Goal: Task Accomplishment & Management: Complete application form

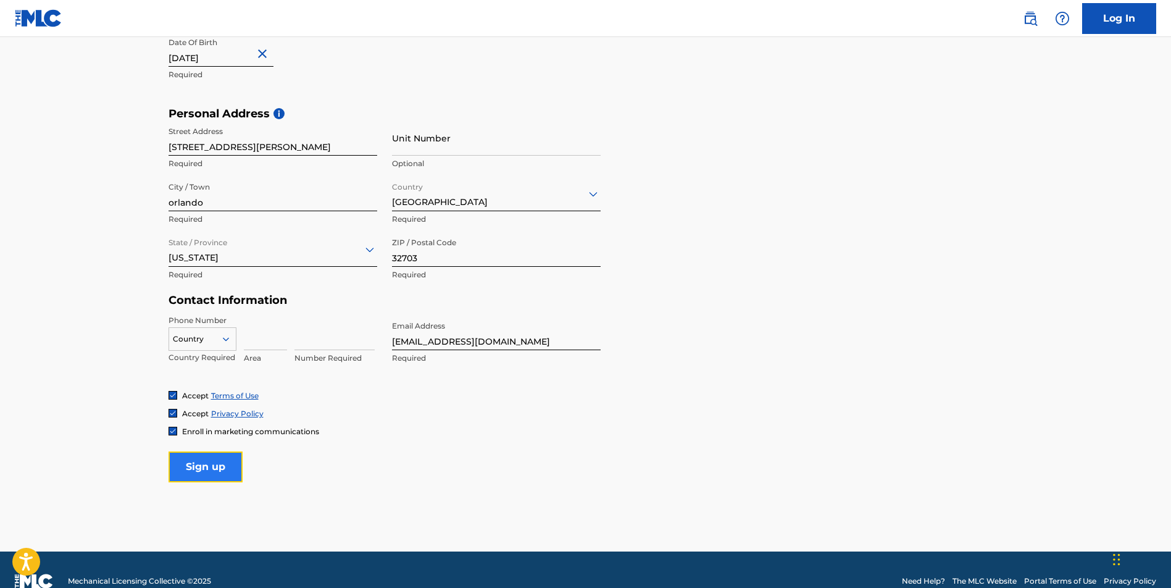
click at [218, 475] on input "Sign up" at bounding box center [206, 466] width 74 height 31
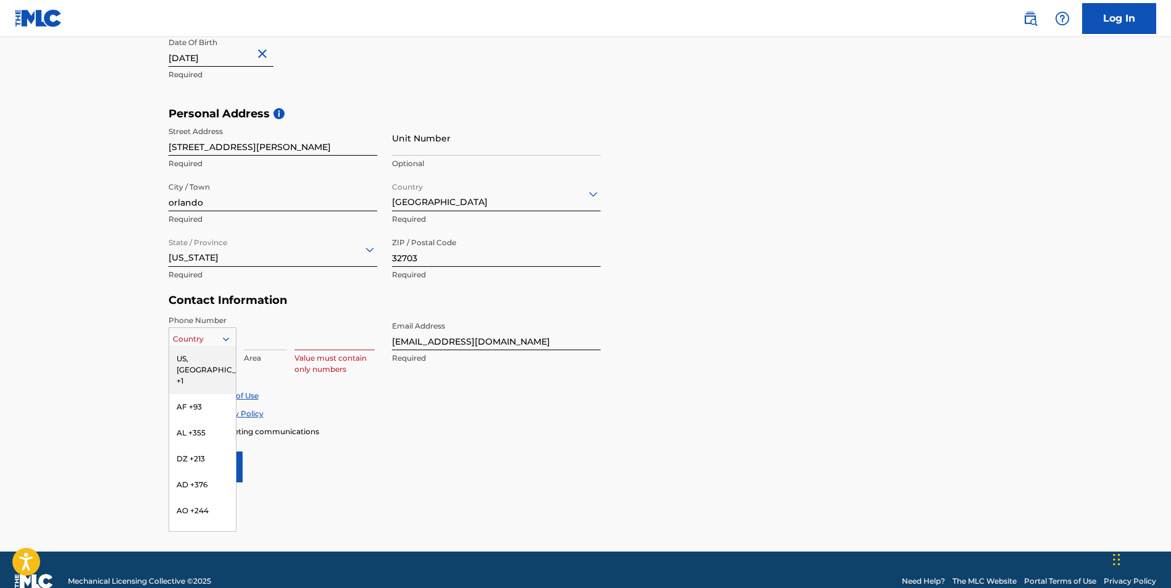
click at [221, 338] on icon at bounding box center [225, 338] width 11 height 11
click at [200, 356] on div "US, [GEOGRAPHIC_DATA] +1" at bounding box center [202, 370] width 67 height 48
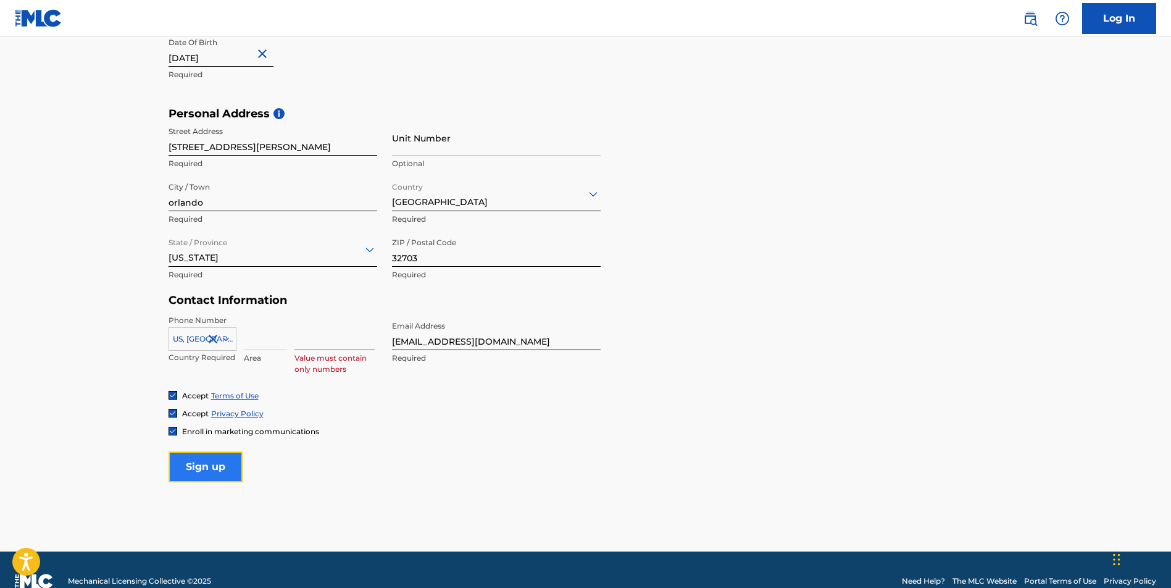
click at [220, 458] on input "Sign up" at bounding box center [206, 466] width 74 height 31
click at [266, 341] on input at bounding box center [265, 332] width 43 height 35
type input "321"
click at [315, 334] on input at bounding box center [334, 332] width 80 height 35
type input "9460907"
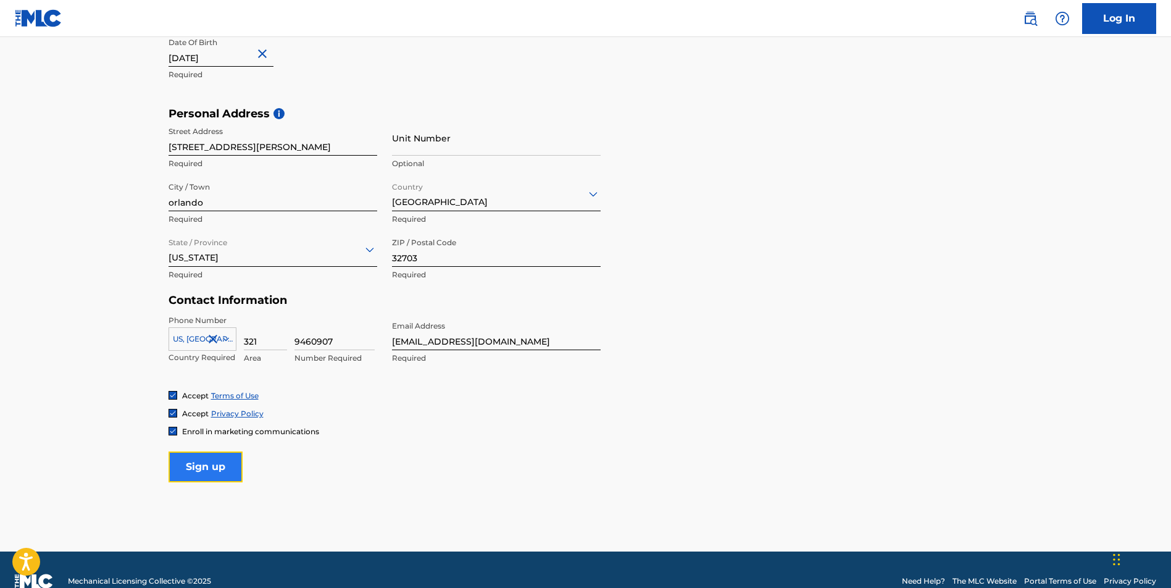
click at [232, 464] on input "Sign up" at bounding box center [206, 466] width 74 height 31
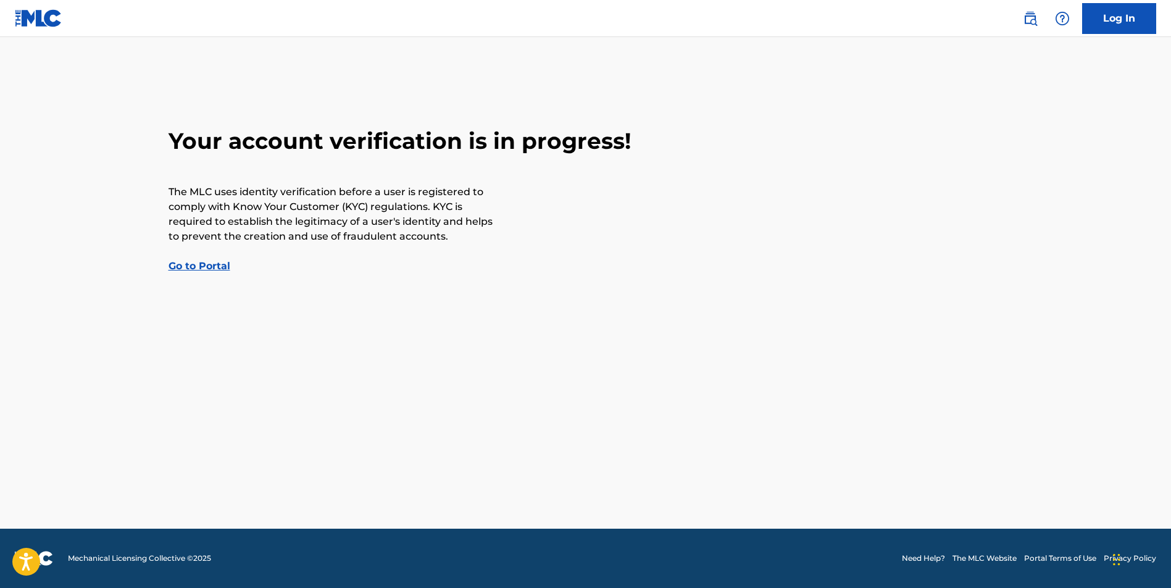
click at [185, 267] on link "Go to Portal" at bounding box center [200, 266] width 62 height 12
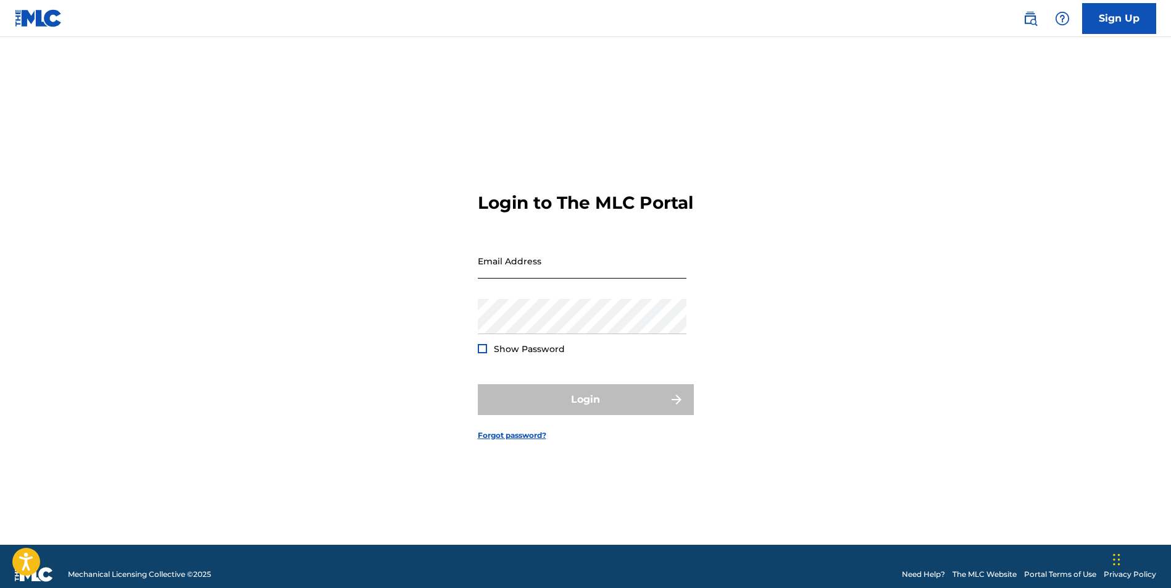
click at [525, 274] on input "Email Address" at bounding box center [582, 260] width 209 height 35
type input "[EMAIL_ADDRESS][DOMAIN_NAME]"
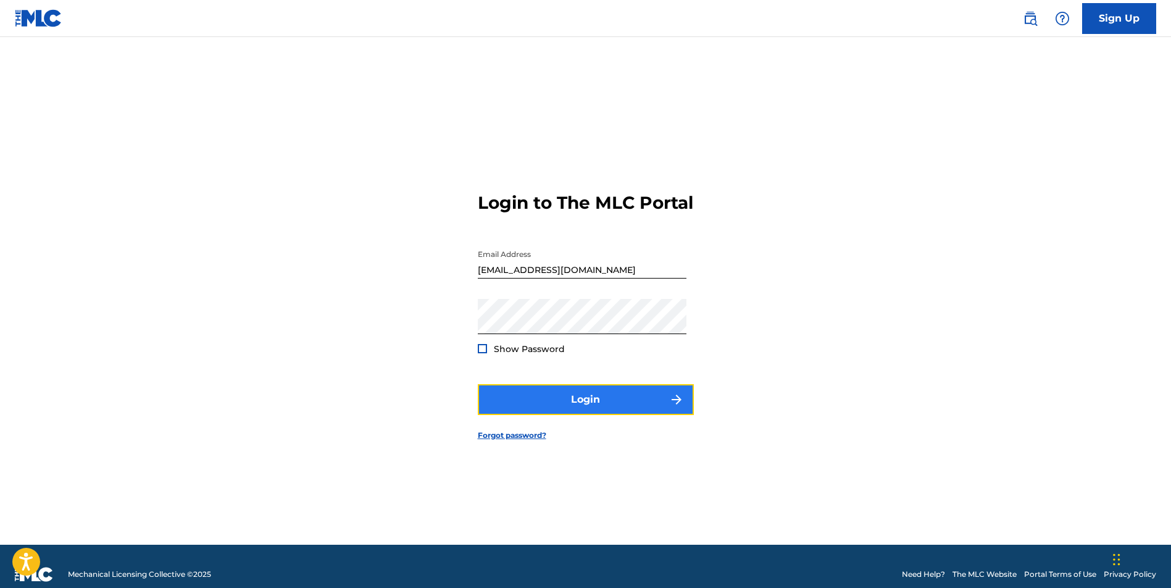
click at [535, 415] on button "Login" at bounding box center [586, 399] width 216 height 31
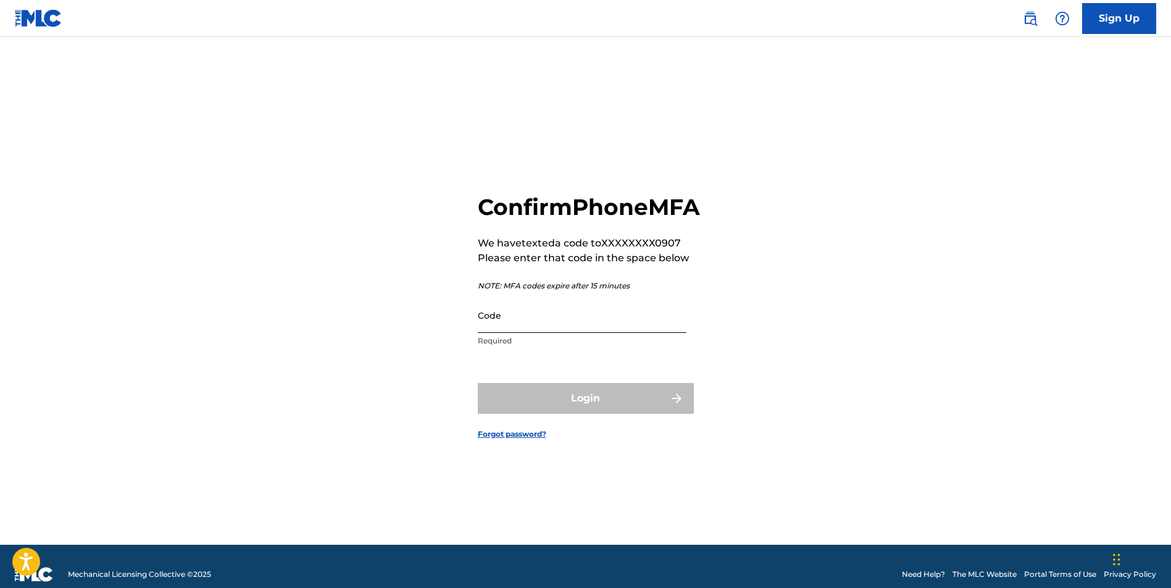
click at [567, 332] on input "Code" at bounding box center [582, 315] width 209 height 35
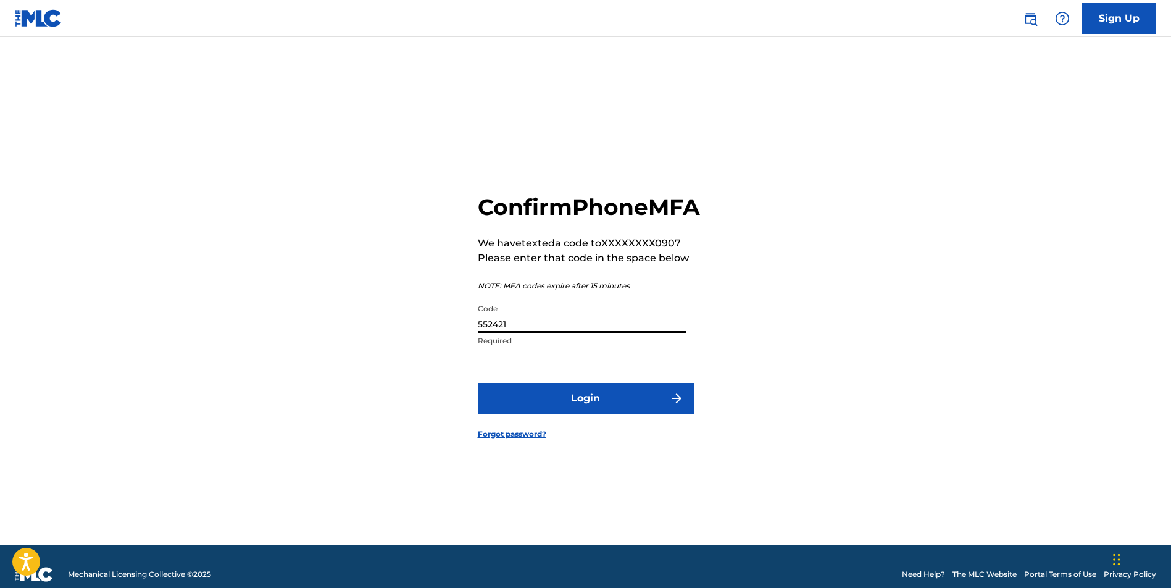
type input "552421"
click at [478, 383] on button "Login" at bounding box center [586, 398] width 216 height 31
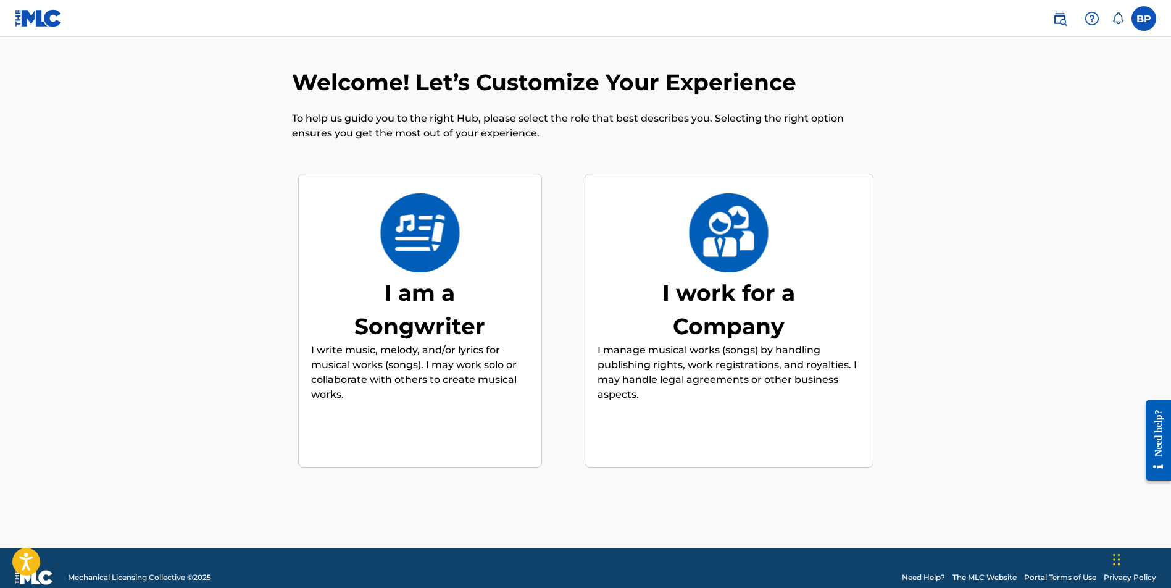
click at [440, 254] on img at bounding box center [420, 232] width 81 height 79
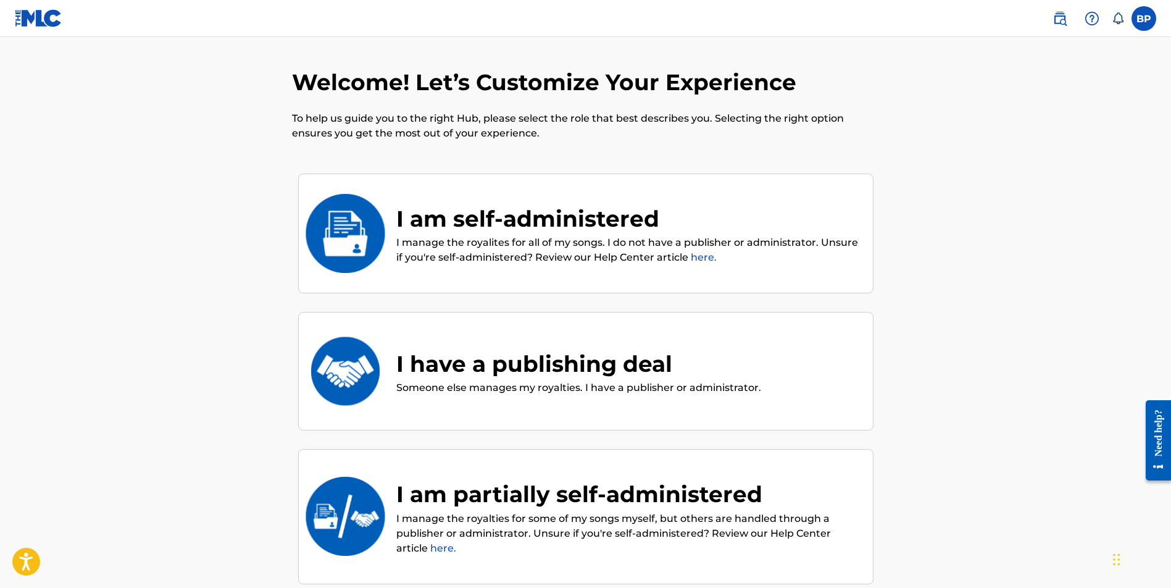
scroll to position [56, 0]
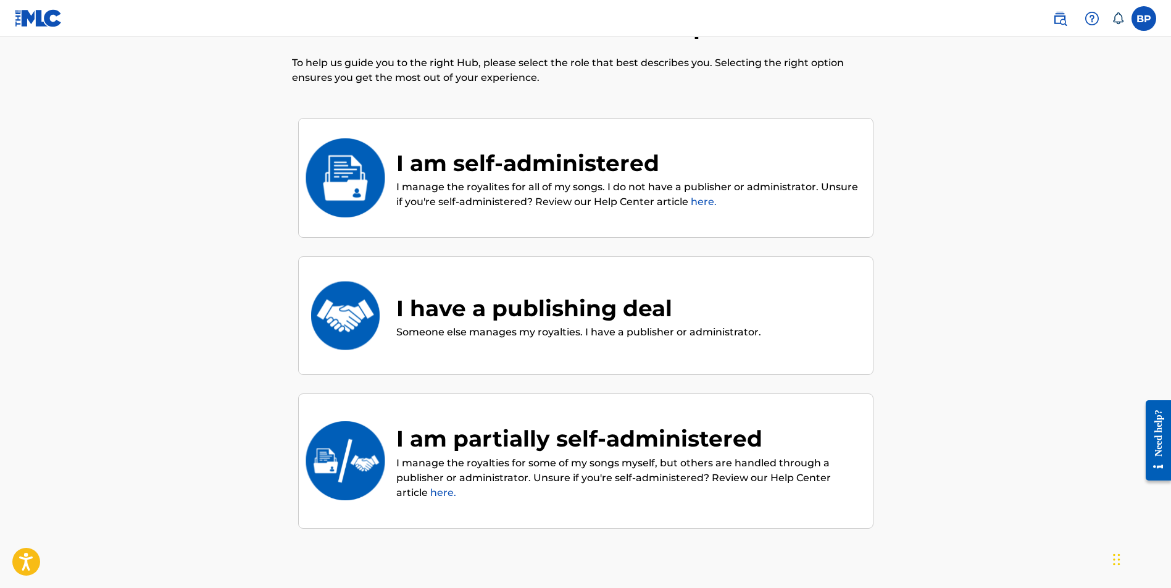
click at [317, 162] on img at bounding box center [344, 177] width 81 height 79
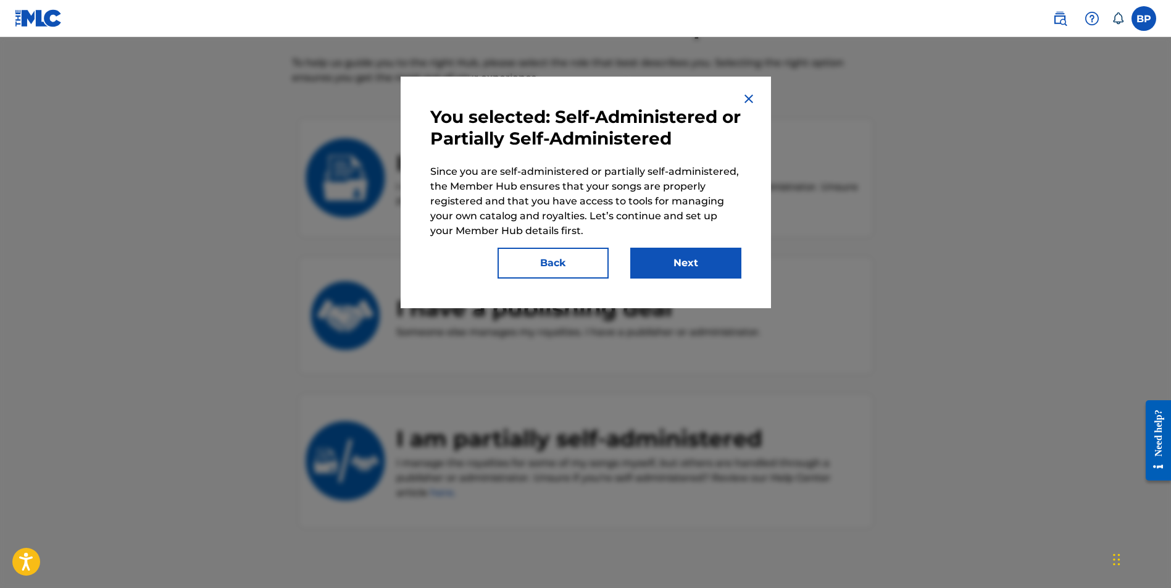
click at [745, 101] on img at bounding box center [748, 98] width 15 height 15
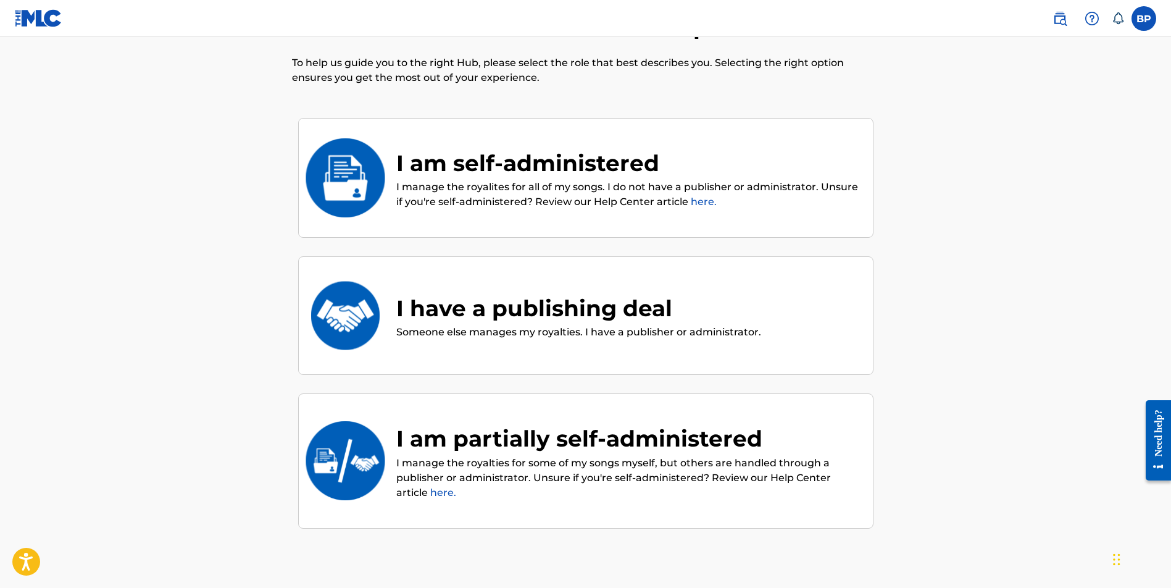
click at [537, 178] on div "I am self-administered" at bounding box center [628, 162] width 464 height 33
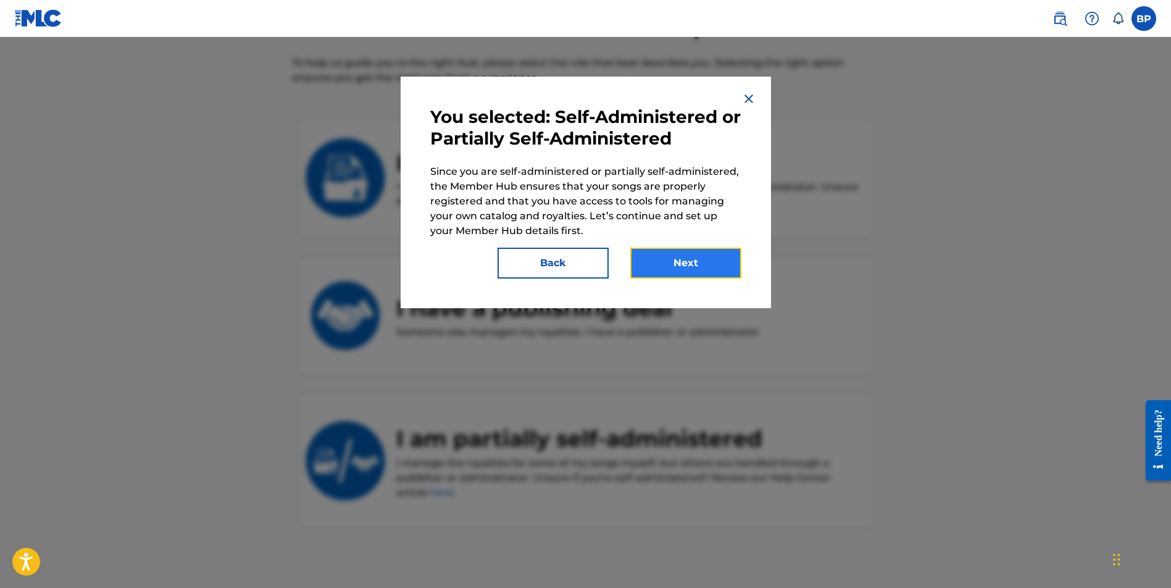
click at [668, 264] on button "Next" at bounding box center [685, 263] width 111 height 31
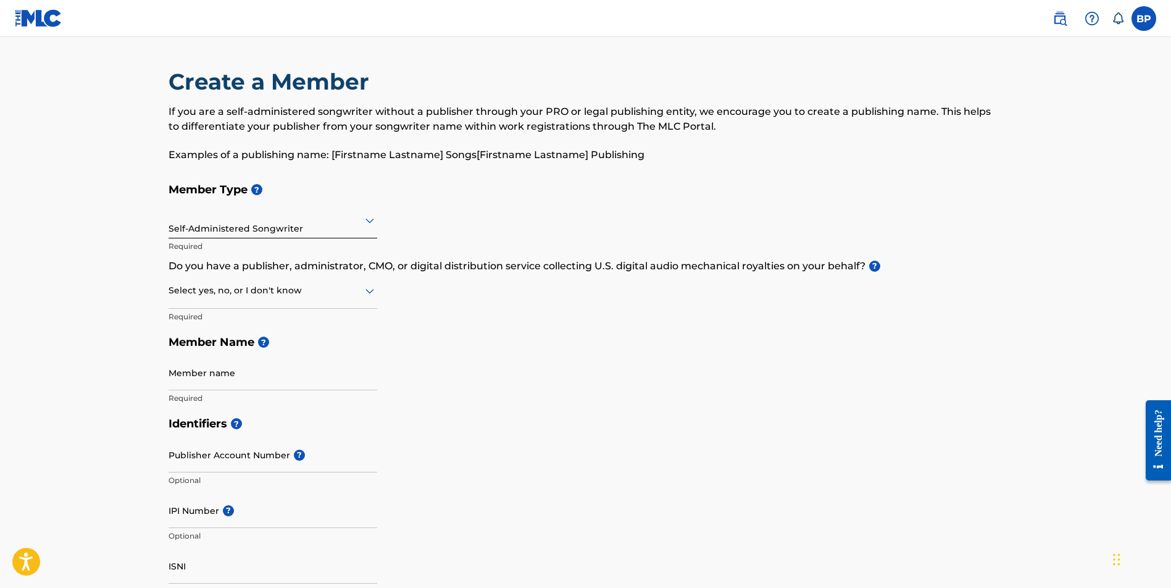
click at [304, 231] on div "Self-Administered Songwriter" at bounding box center [273, 220] width 209 height 30
click at [131, 208] on main "Create a Member If you are a self-administered songwriter without a publisher t…" at bounding box center [585, 591] width 1171 height 1109
click at [216, 376] on input "Member name" at bounding box center [273, 372] width 209 height 35
type input "b"
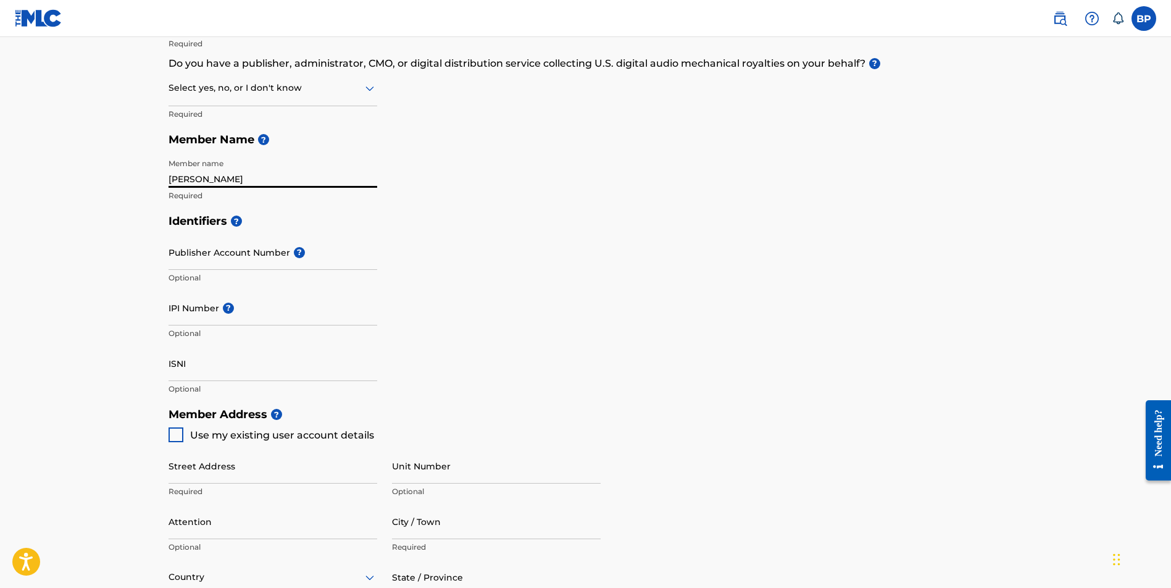
scroll to position [204, 0]
type input "Brian c Poole"
click at [176, 435] on div at bounding box center [176, 432] width 15 height 15
type input "[STREET_ADDRESS][PERSON_NAME]"
type input "orlando"
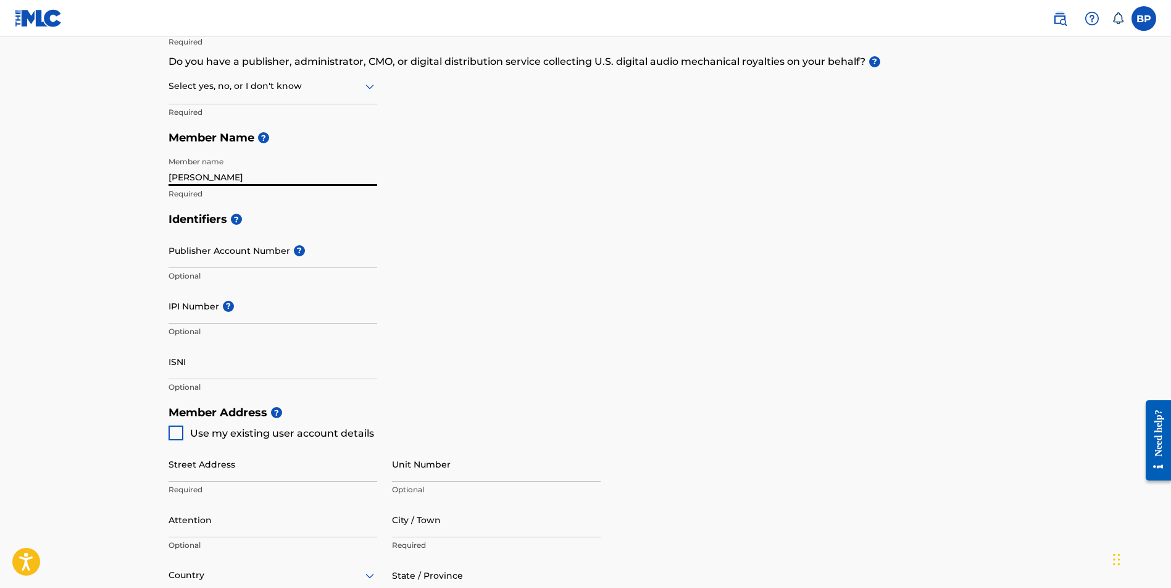
type input "32703"
type input "321"
type input "9460907"
type input "[EMAIL_ADDRESS][DOMAIN_NAME]"
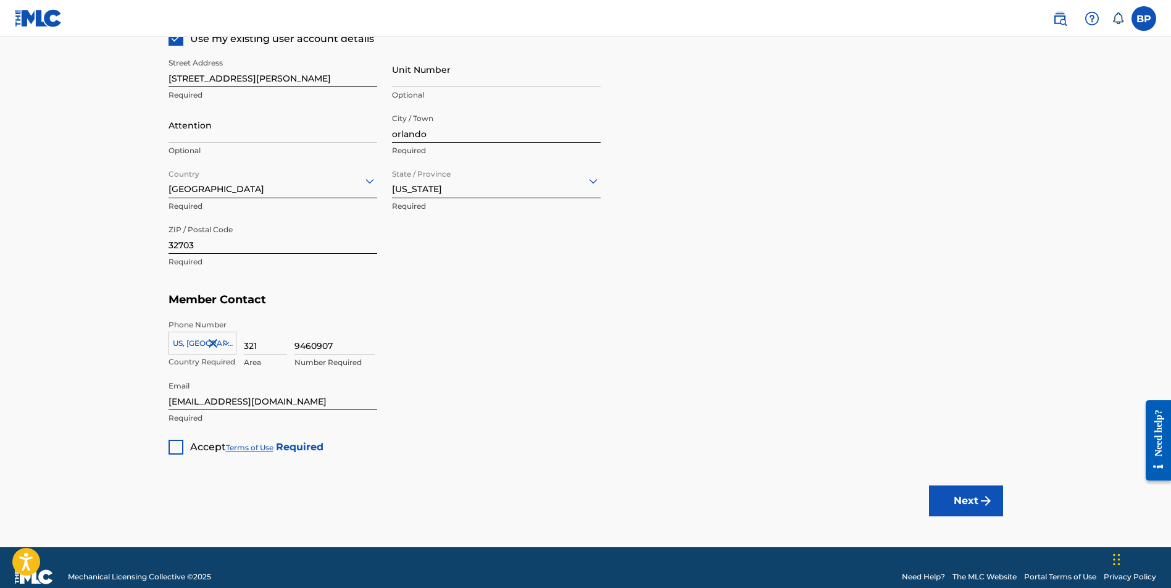
scroll to position [600, 0]
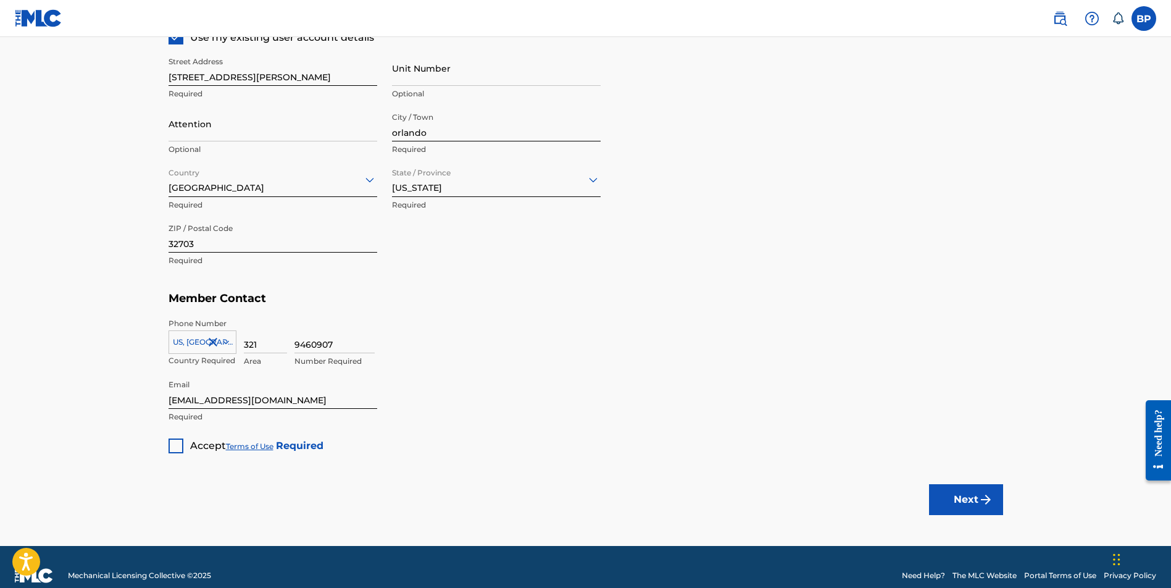
click at [179, 446] on div at bounding box center [176, 445] width 15 height 15
click at [982, 503] on img "submit" at bounding box center [986, 499] width 15 height 15
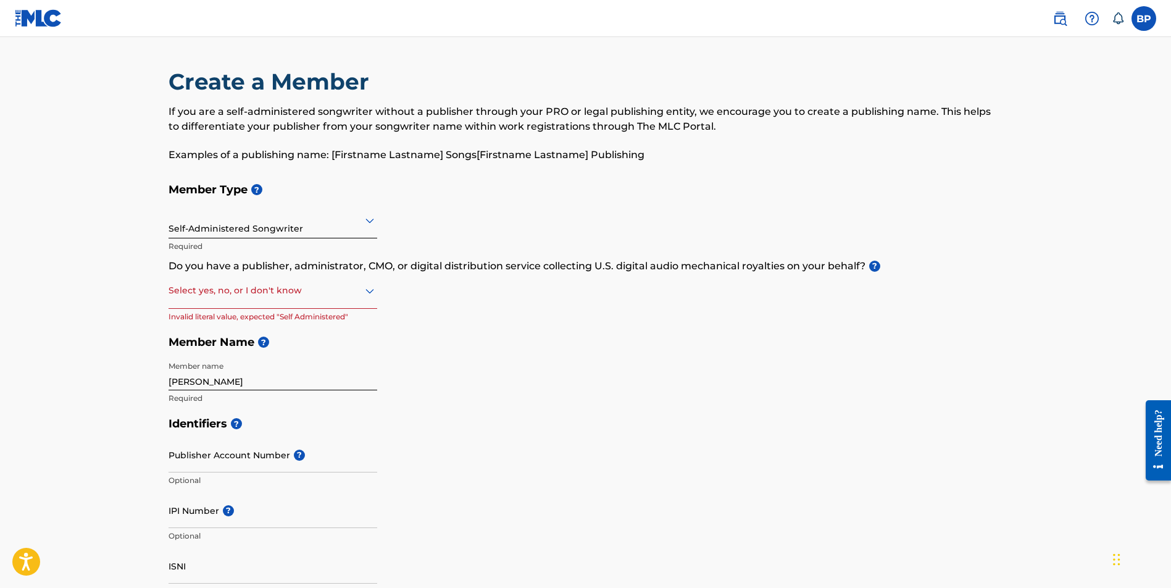
click at [298, 291] on div at bounding box center [273, 290] width 209 height 15
click at [217, 374] on div "I don't know" at bounding box center [272, 378] width 207 height 28
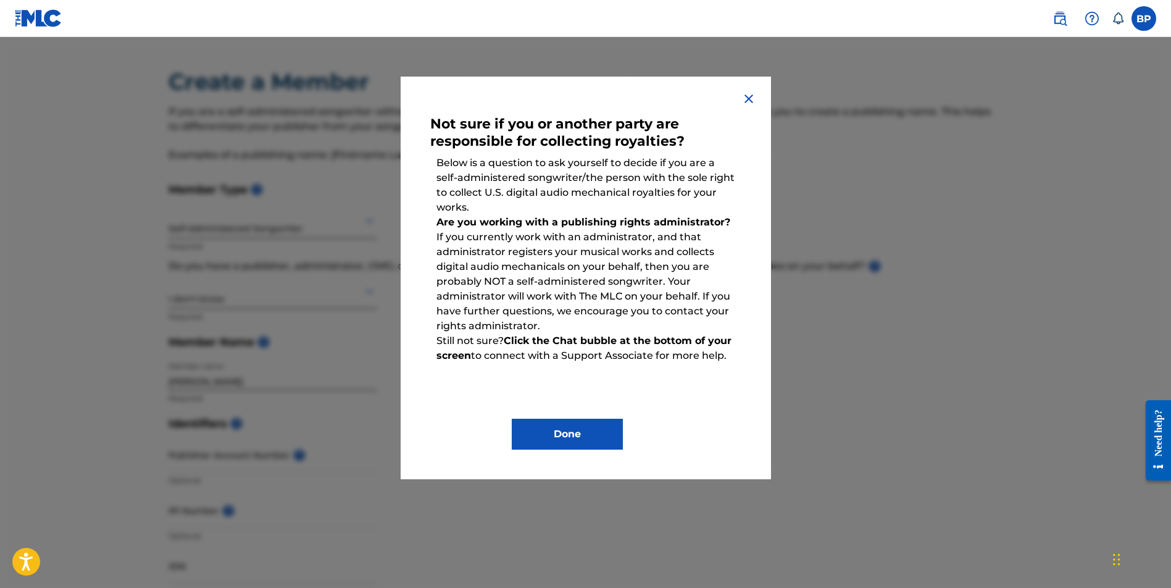
click at [751, 103] on img at bounding box center [748, 98] width 15 height 15
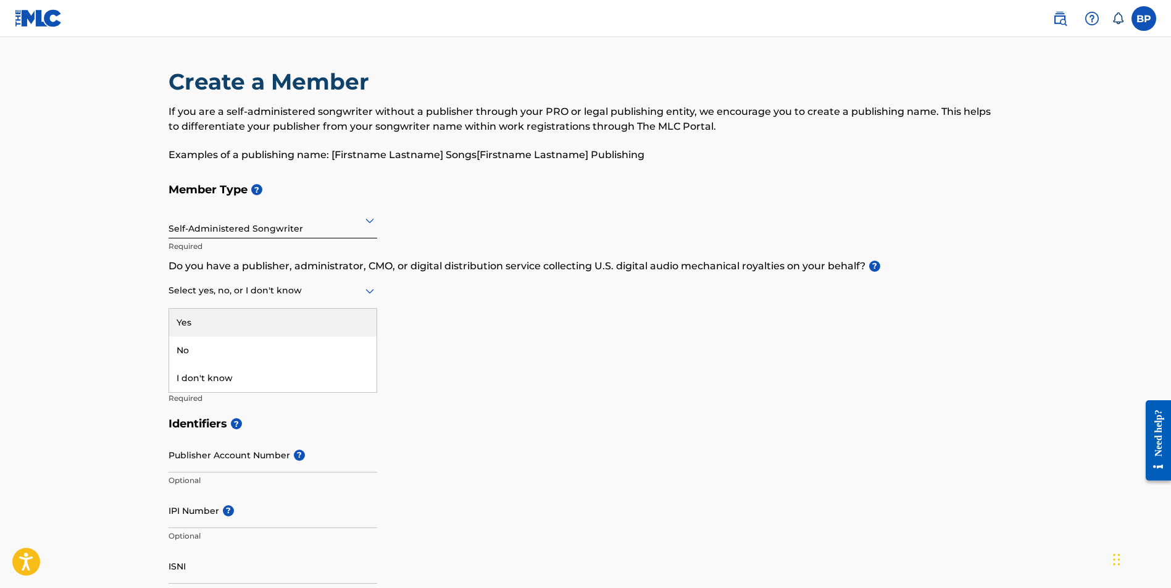
click at [367, 289] on icon at bounding box center [369, 291] width 9 height 5
click at [190, 350] on div "No" at bounding box center [272, 350] width 207 height 28
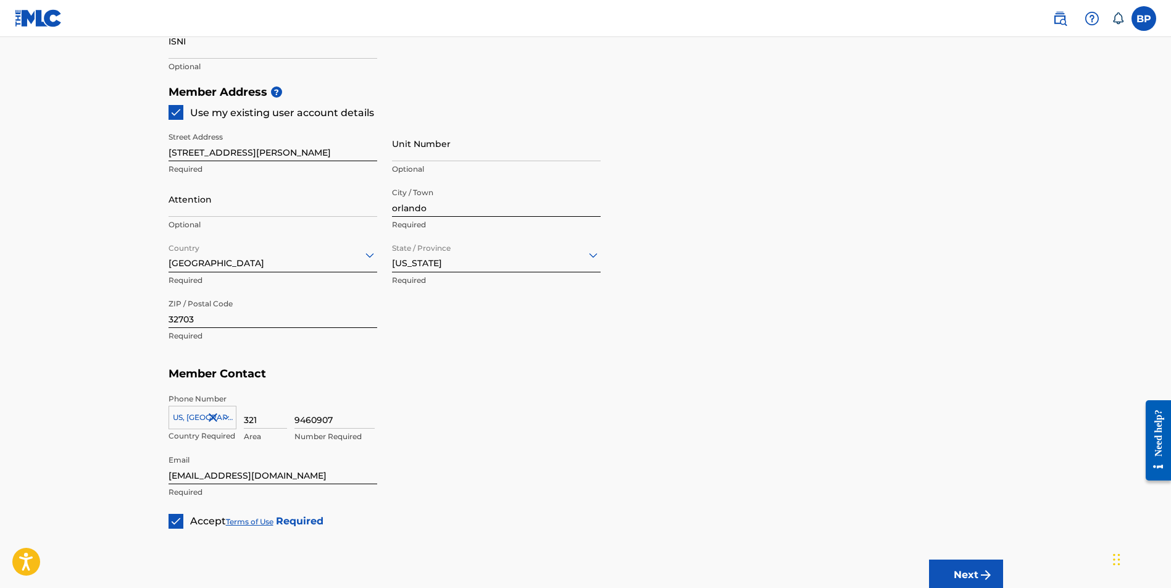
scroll to position [617, 0]
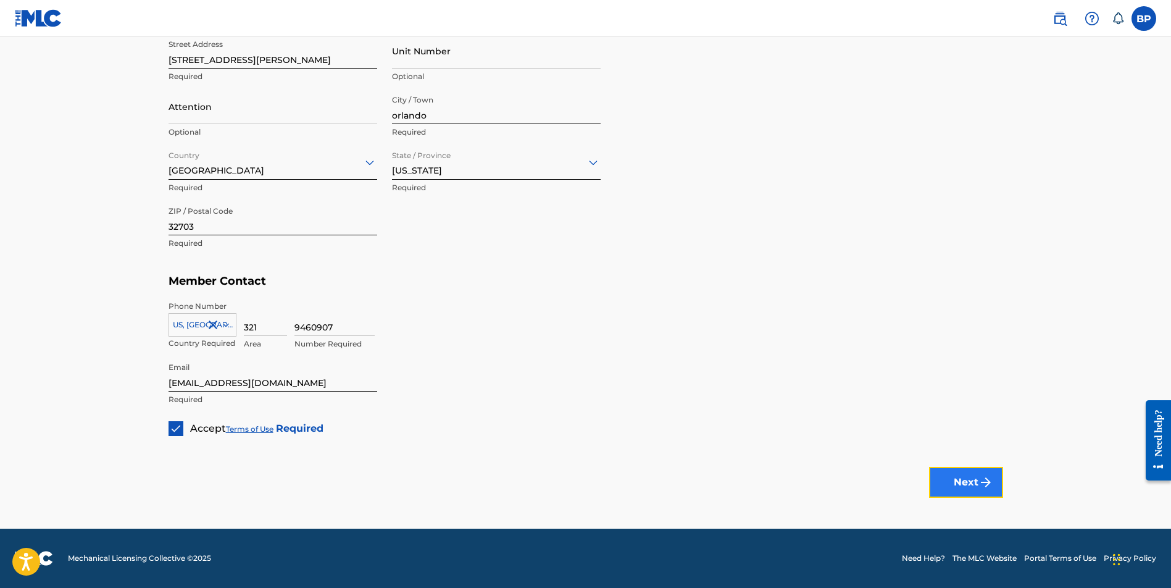
click at [946, 478] on button "Next" at bounding box center [966, 482] width 74 height 31
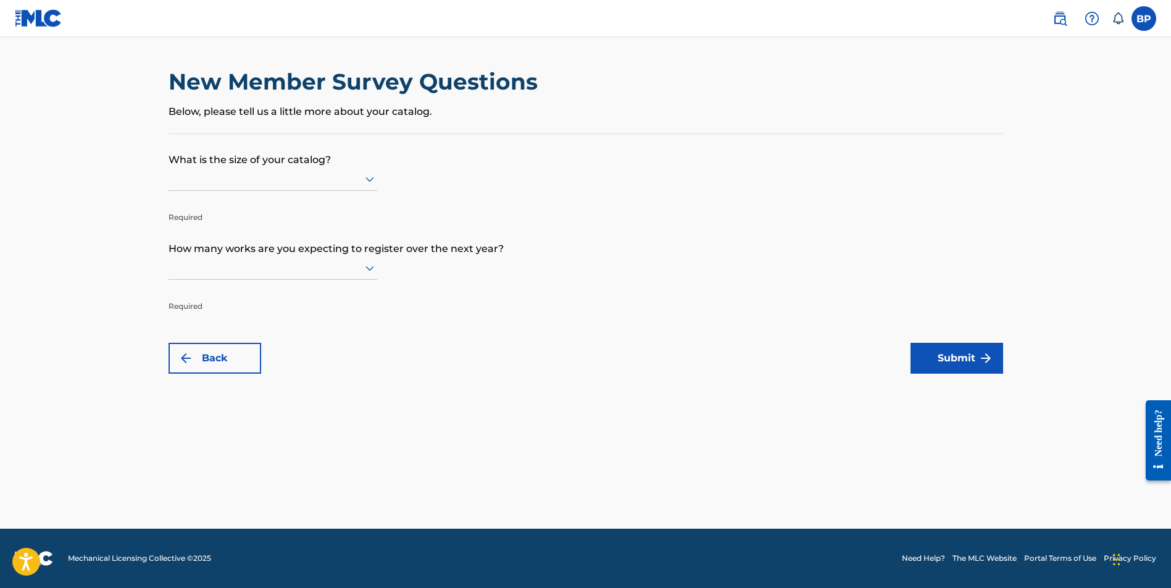
click at [364, 173] on icon at bounding box center [369, 179] width 15 height 15
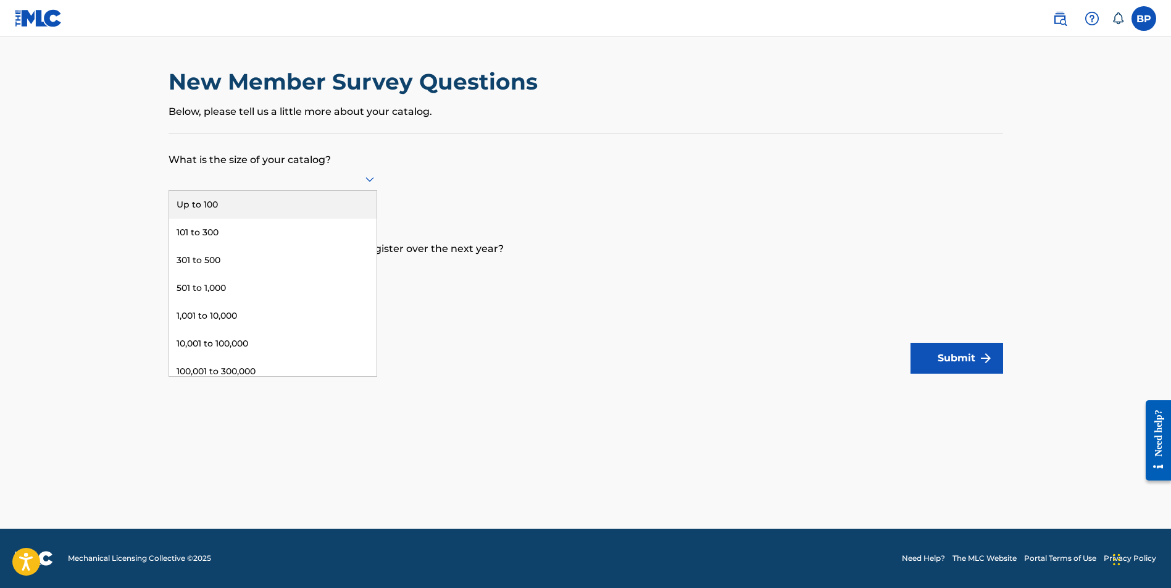
click at [321, 204] on div "Up to 100" at bounding box center [272, 205] width 207 height 28
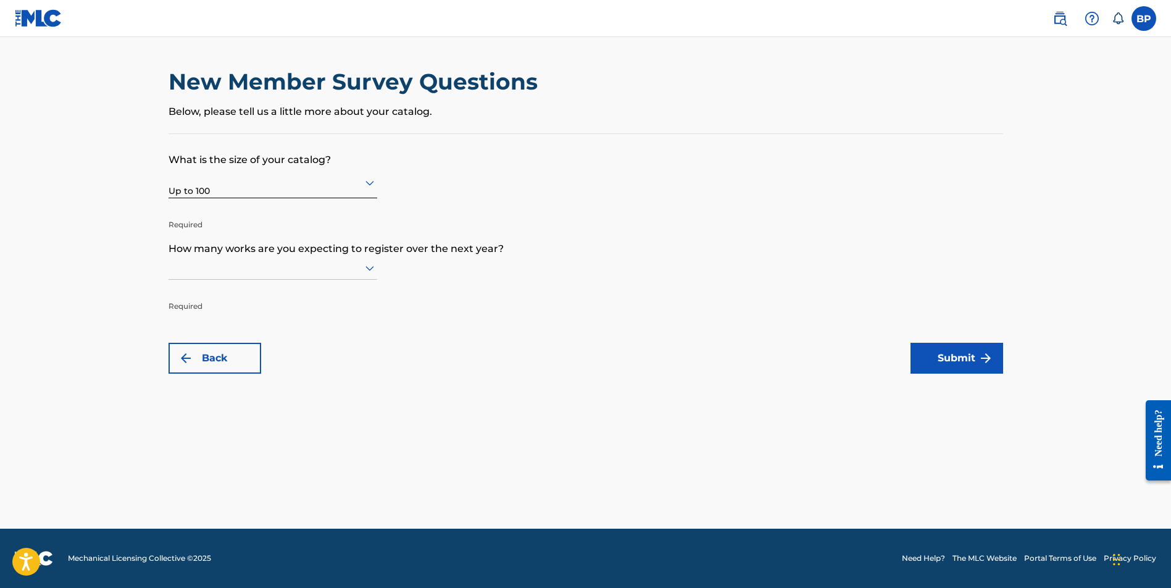
click at [365, 268] on icon at bounding box center [369, 268] width 15 height 15
click at [347, 293] on div "Up to 100" at bounding box center [272, 294] width 207 height 28
click at [972, 357] on button "Submit" at bounding box center [957, 358] width 93 height 31
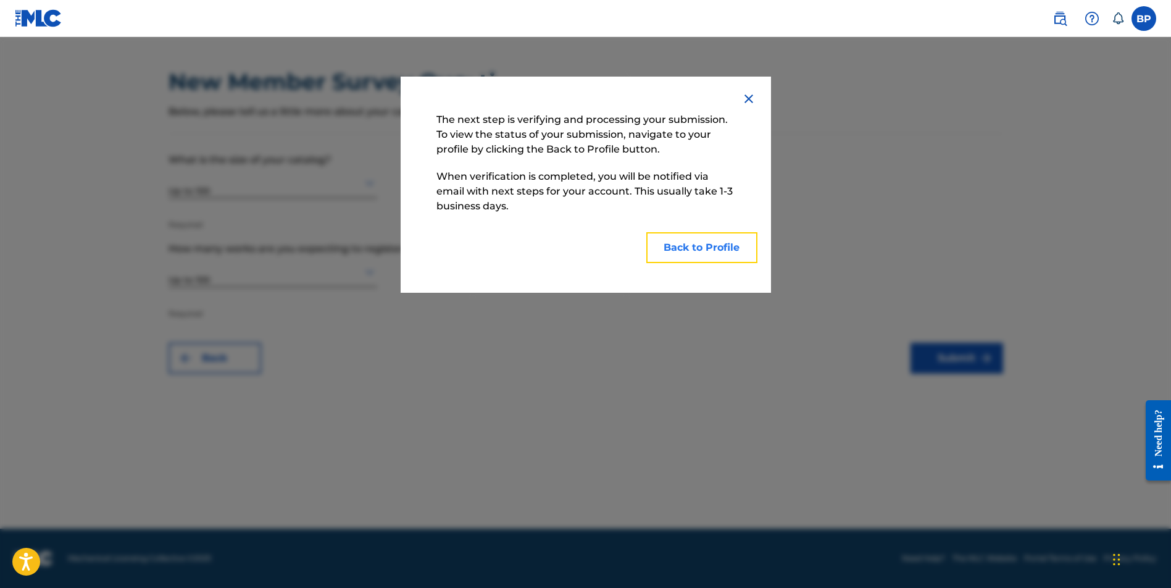
click at [730, 251] on button "Back to Profile" at bounding box center [701, 247] width 111 height 31
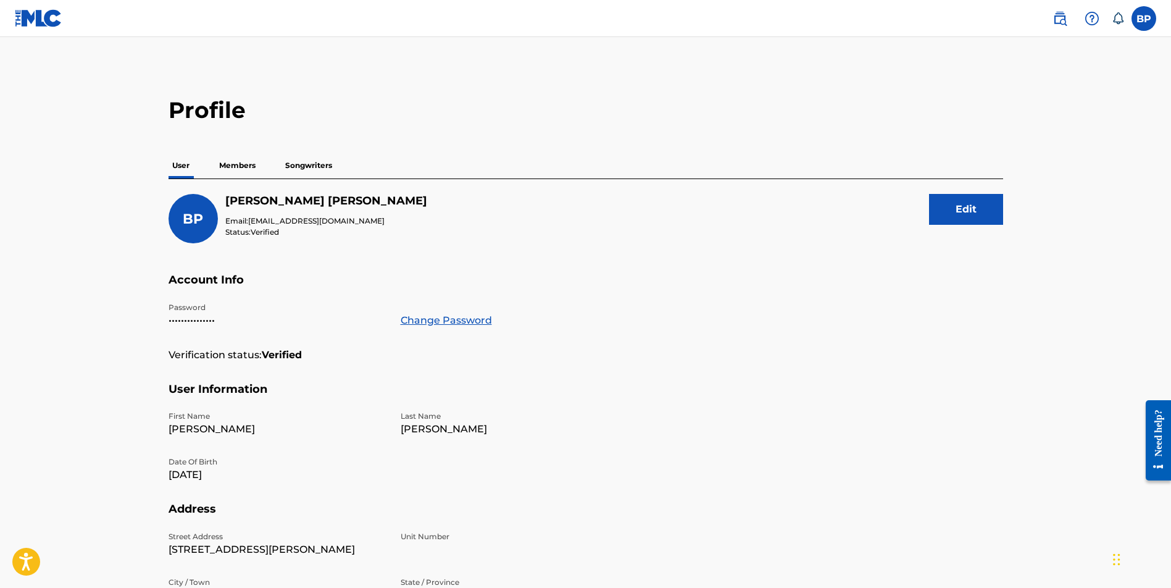
click at [233, 164] on p "Members" at bounding box center [237, 165] width 44 height 26
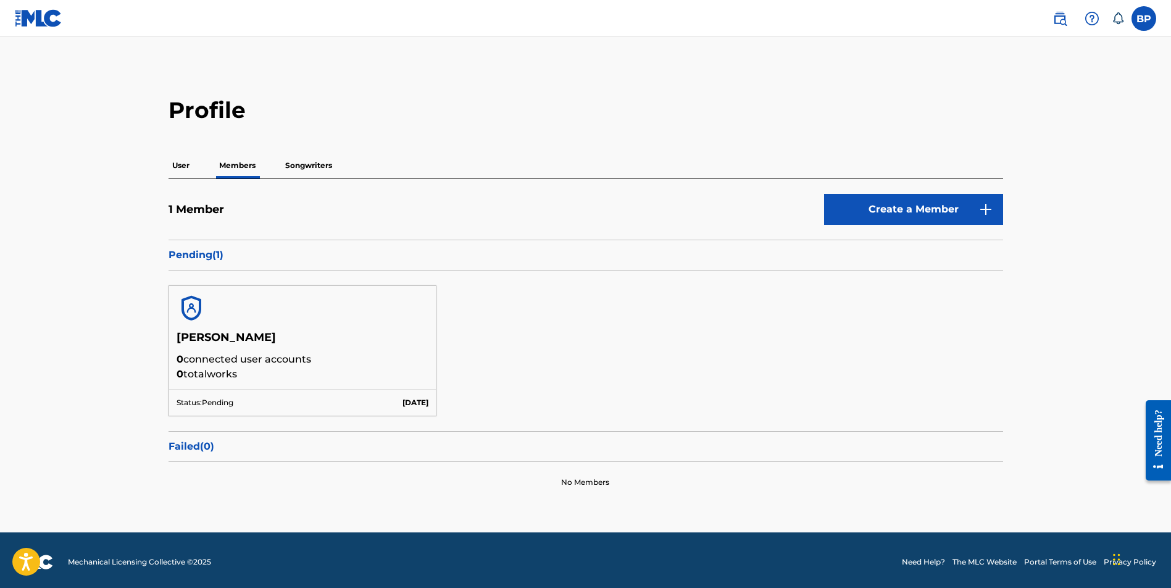
click at [301, 166] on p "Songwriters" at bounding box center [309, 165] width 54 height 26
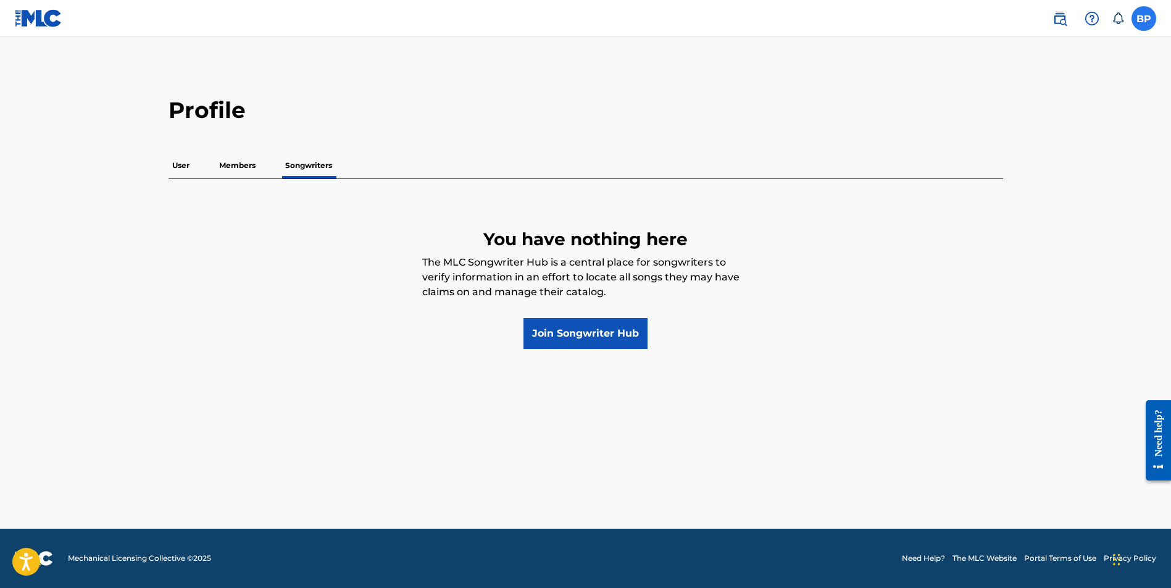
click at [1150, 21] on label at bounding box center [1144, 18] width 25 height 25
click at [1144, 19] on input "BP Brian Poole bppoole1980@gmail.com Notification Preferences Profile Log out" at bounding box center [1144, 19] width 0 height 0
click at [1150, 21] on div "BP BP Brian Poole bppoole1980@gmail.com Notification Preferences Profile Log out" at bounding box center [1144, 18] width 25 height 25
click at [1061, 22] on img at bounding box center [1060, 18] width 15 height 15
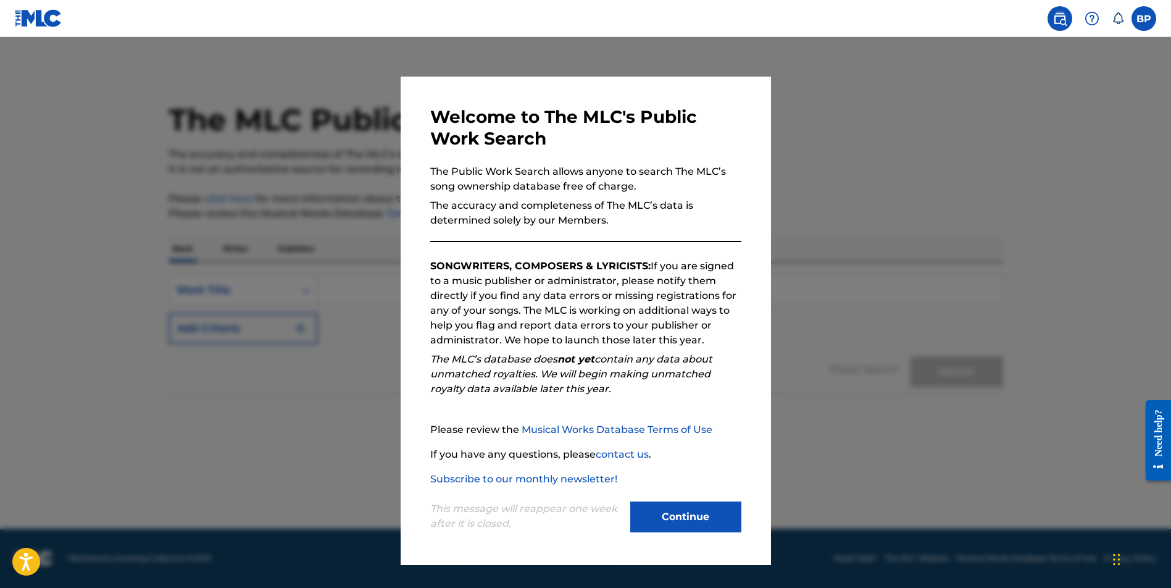
click at [1061, 22] on img at bounding box center [1060, 18] width 15 height 15
click at [1091, 18] on img at bounding box center [1092, 18] width 15 height 15
click at [1142, 21] on label at bounding box center [1144, 18] width 25 height 25
click at [1144, 19] on input "BP Brian Poole bppoole1980@gmail.com Notification Preferences Profile Log out" at bounding box center [1144, 19] width 0 height 0
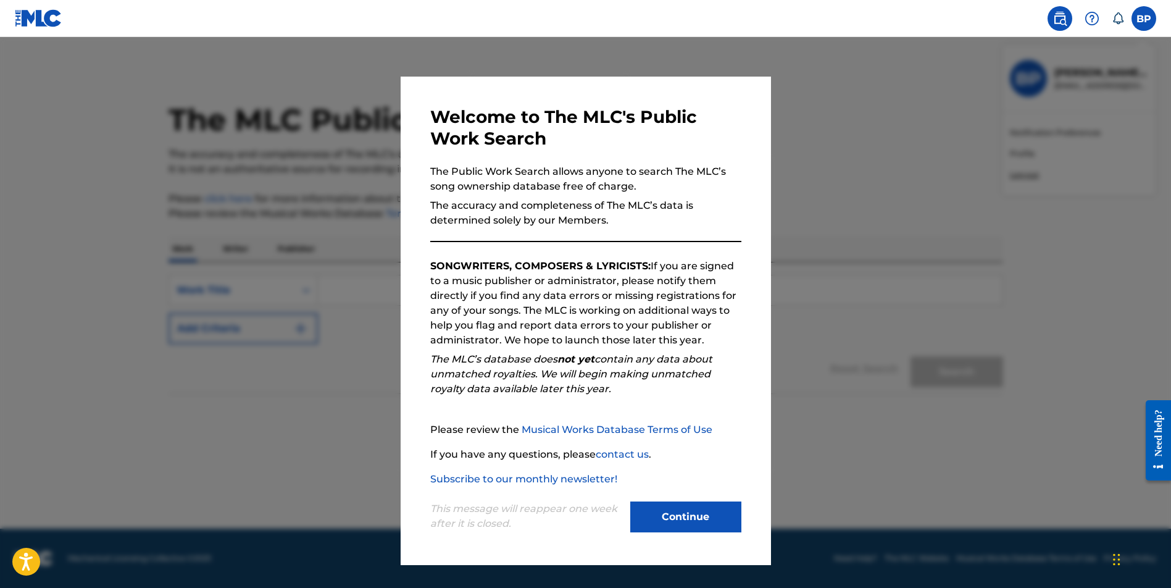
click at [921, 69] on div at bounding box center [585, 331] width 1171 height 588
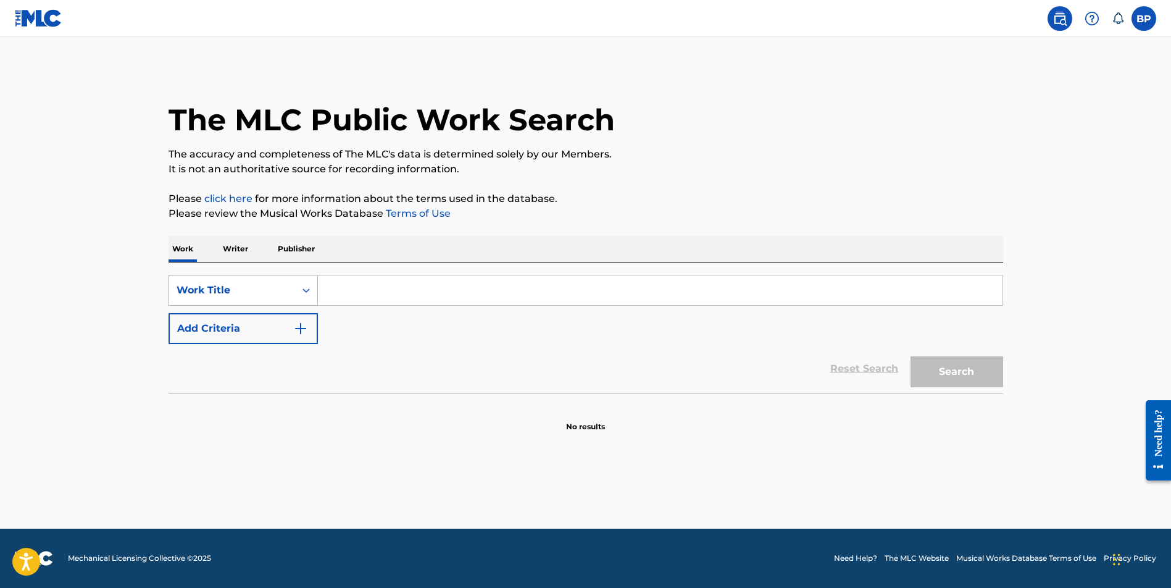
click at [307, 289] on icon "Search Form" at bounding box center [306, 290] width 7 height 4
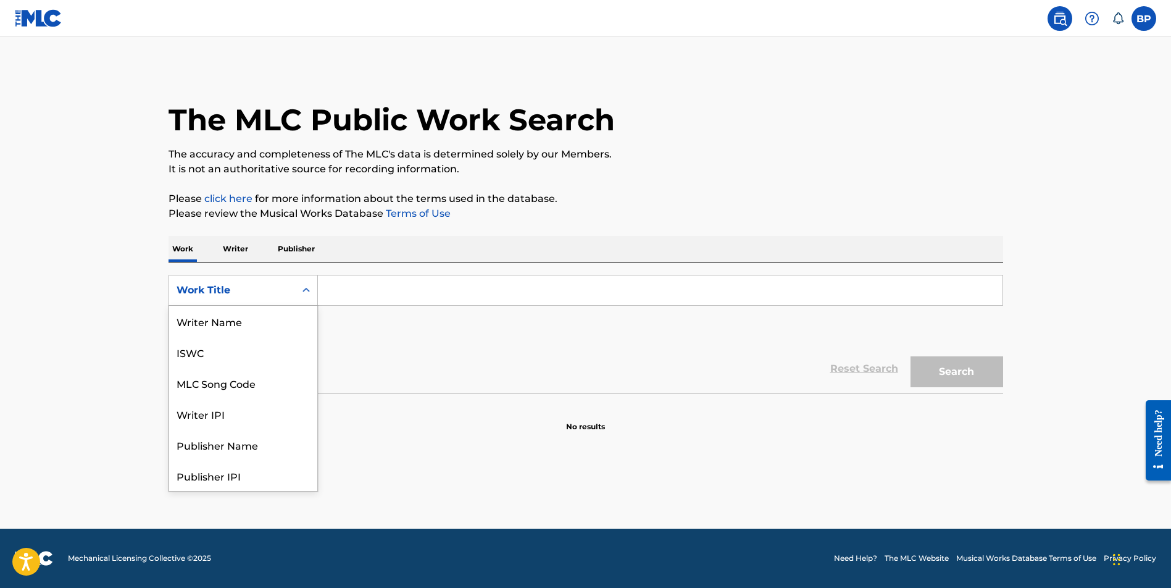
scroll to position [62, 0]
click at [233, 248] on p "Writer" at bounding box center [235, 249] width 33 height 26
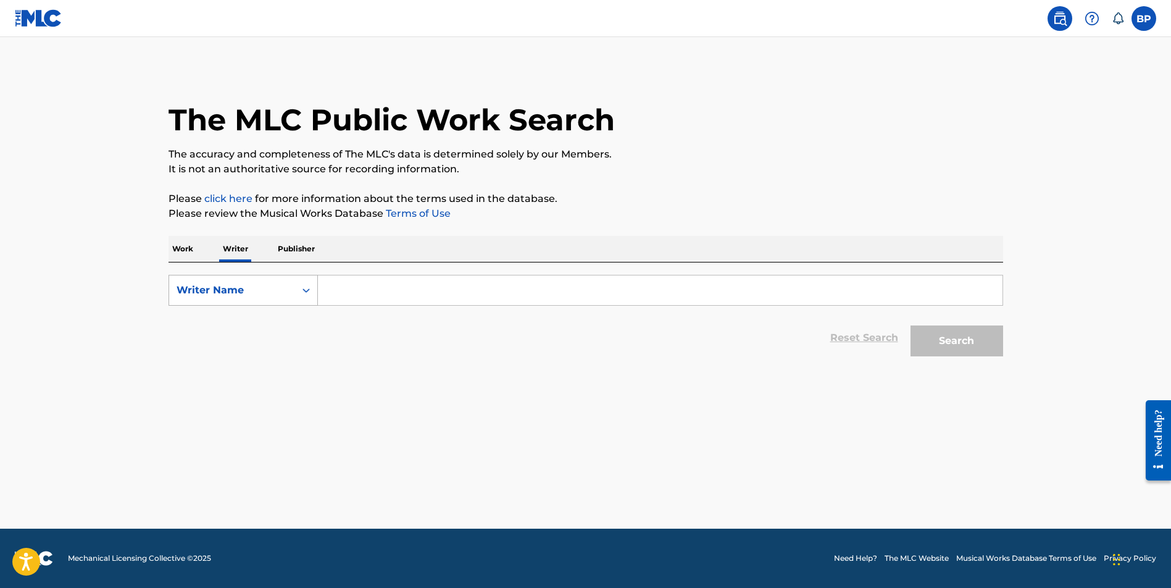
click at [307, 291] on icon "Search Form" at bounding box center [306, 290] width 12 height 12
click at [301, 248] on p "Publisher" at bounding box center [296, 249] width 44 height 26
click at [306, 292] on icon "Search Form" at bounding box center [306, 290] width 12 height 12
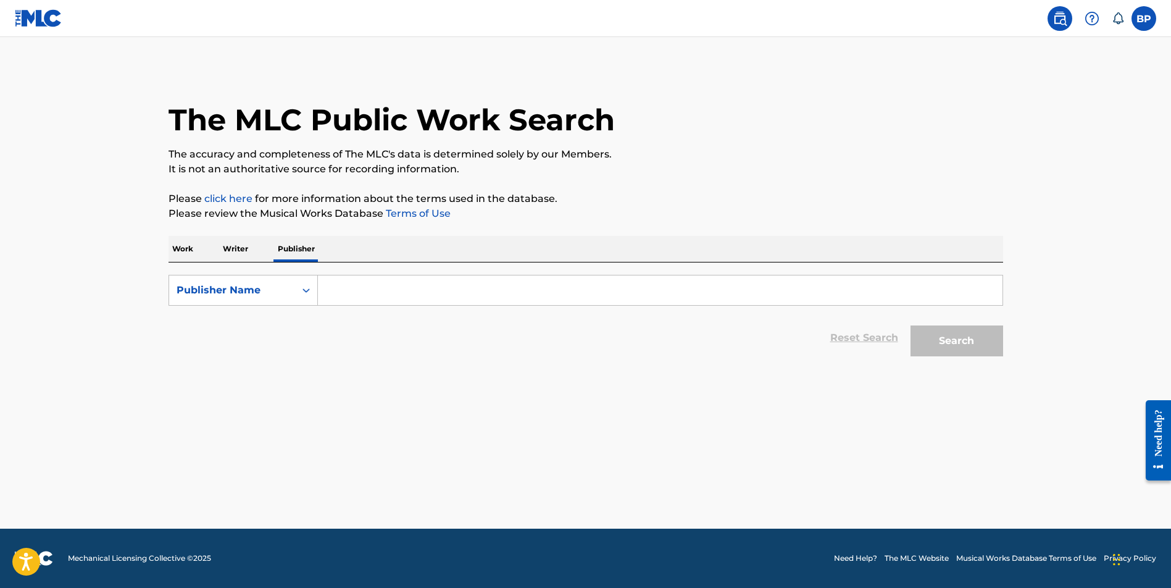
click at [878, 176] on p "It is not an authoritative source for recording information." at bounding box center [586, 169] width 835 height 15
click at [36, 16] on img at bounding box center [39, 18] width 48 height 18
